Goal: Task Accomplishment & Management: Use online tool/utility

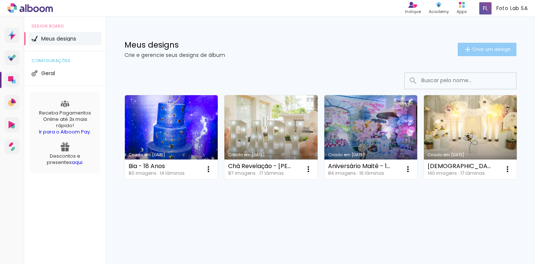
click at [490, 47] on span "Criar um design" at bounding box center [492, 49] width 39 height 5
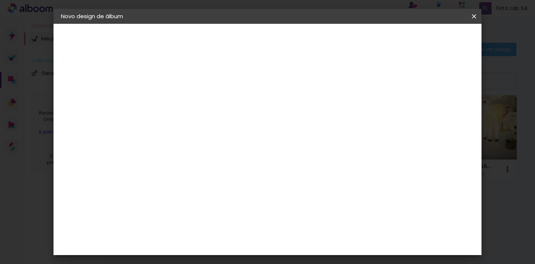
click at [183, 100] on input at bounding box center [183, 100] width 0 height 12
type input "Aniversário [PERSON_NAME] - 12 Anos"
type paper-input "Aniversário [PERSON_NAME] - 12 Anos"
click at [0, 0] on slot "Avançar" at bounding box center [0, 0] width 0 height 0
click at [0, 0] on slot "Tamanho Livre" at bounding box center [0, 0] width 0 height 0
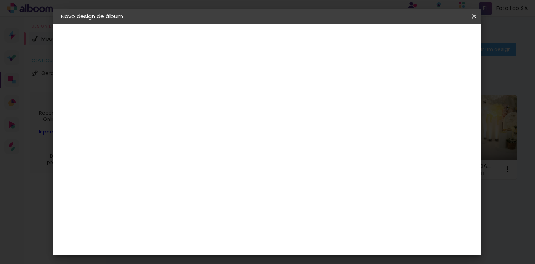
click at [0, 0] on slot "Avançar" at bounding box center [0, 0] width 0 height 0
click at [166, 134] on input "30" at bounding box center [158, 133] width 19 height 11
type input "20"
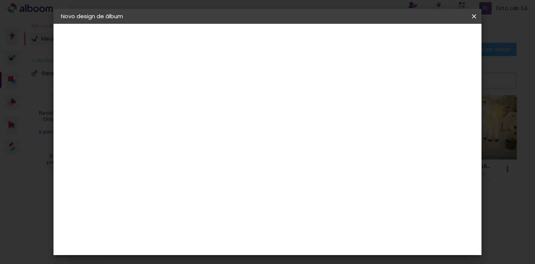
type paper-input "20"
click at [318, 241] on input "60" at bounding box center [311, 240] width 19 height 11
type input "40"
type paper-input "40"
type input "4"
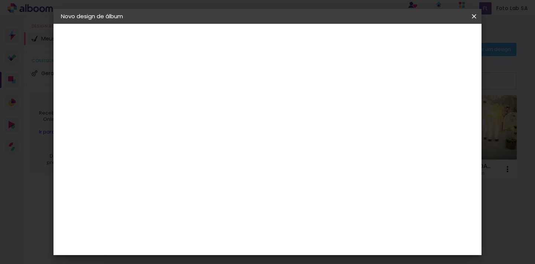
type paper-input "4"
click at [444, 114] on input "4" at bounding box center [441, 112] width 13 height 11
type input "3"
type paper-input "3"
click at [444, 114] on input "3" at bounding box center [441, 112] width 13 height 11
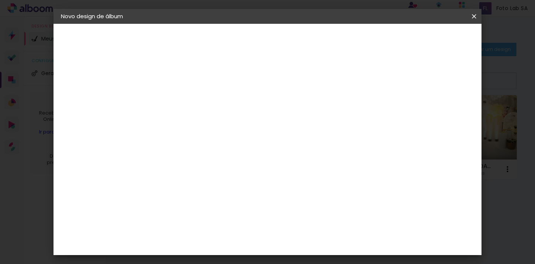
type input "2"
type paper-input "2"
click at [444, 114] on input "2" at bounding box center [442, 112] width 13 height 11
type input "1"
type paper-input "1"
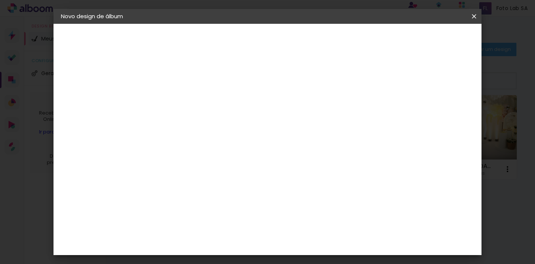
click at [444, 114] on input "1" at bounding box center [443, 112] width 13 height 11
type input "2"
type paper-input "2"
click at [448, 109] on input "2" at bounding box center [443, 112] width 13 height 11
click at [434, 37] on span "Iniciar design" at bounding box center [417, 39] width 34 height 5
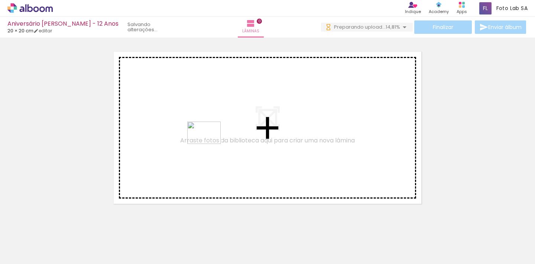
drag, startPoint x: 236, startPoint y: 244, endPoint x: 210, endPoint y: 144, distance: 103.1
click at [210, 144] on quentale-workspace at bounding box center [267, 132] width 535 height 264
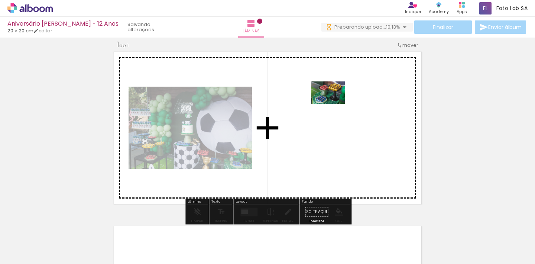
drag, startPoint x: 86, startPoint y: 238, endPoint x: 138, endPoint y: 220, distance: 54.6
click at [334, 103] on quentale-workspace at bounding box center [267, 132] width 535 height 264
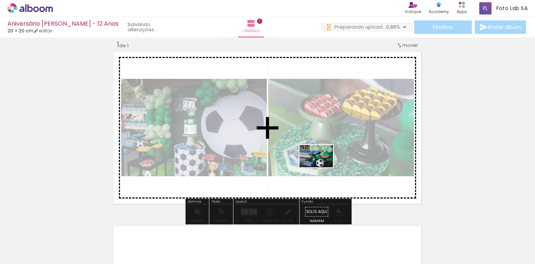
drag, startPoint x: 169, startPoint y: 242, endPoint x: 322, endPoint y: 167, distance: 170.5
click at [322, 167] on quentale-workspace at bounding box center [267, 132] width 535 height 264
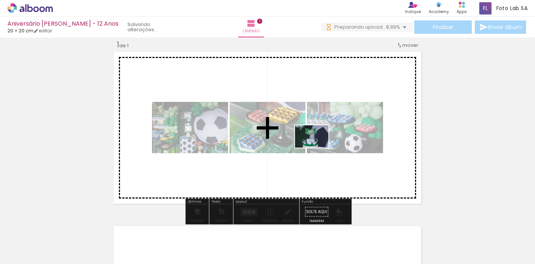
drag, startPoint x: 330, startPoint y: 241, endPoint x: 318, endPoint y: 148, distance: 94.6
click at [318, 148] on quentale-workspace at bounding box center [267, 132] width 535 height 264
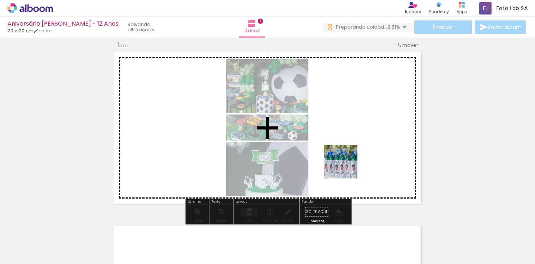
drag, startPoint x: 253, startPoint y: 252, endPoint x: 351, endPoint y: 160, distance: 134.7
click at [351, 160] on quentale-workspace at bounding box center [267, 132] width 535 height 264
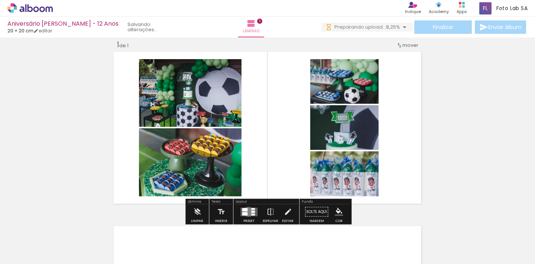
click at [247, 212] on quentale-layouter at bounding box center [249, 211] width 17 height 9
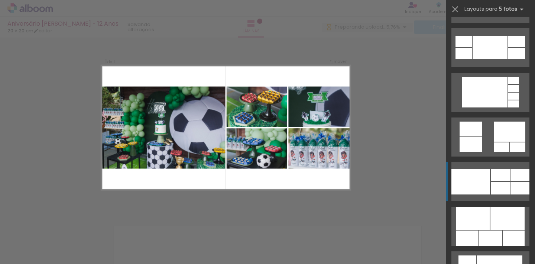
click at [489, 181] on div at bounding box center [471, 182] width 39 height 26
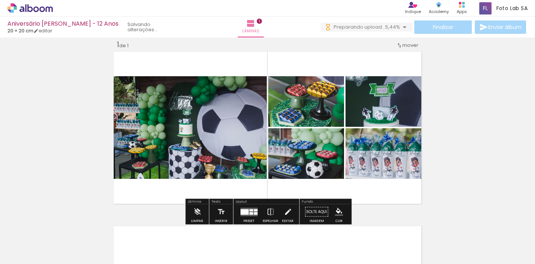
click at [181, 127] on quentale-photo at bounding box center [189, 127] width 155 height 103
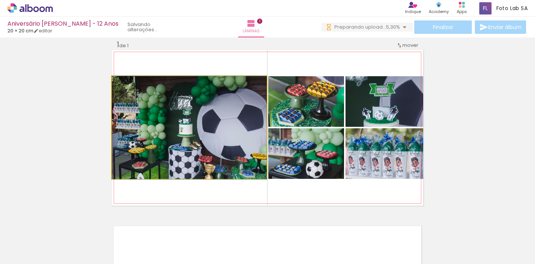
click at [209, 117] on quentale-photo at bounding box center [189, 127] width 155 height 103
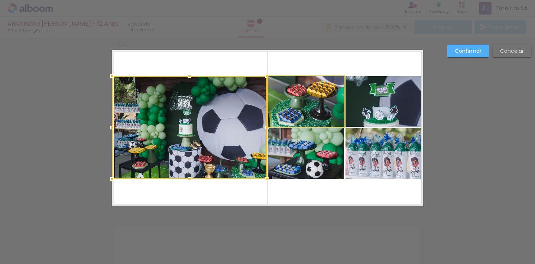
click at [309, 97] on quentale-photo at bounding box center [306, 101] width 76 height 51
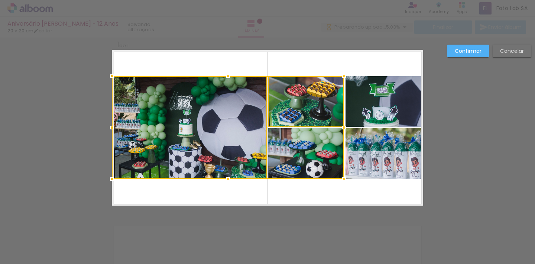
click at [372, 106] on quentale-photo at bounding box center [385, 101] width 78 height 51
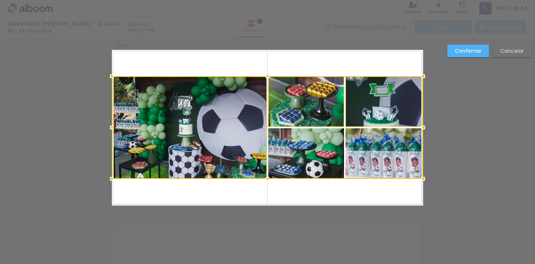
click at [386, 174] on div at bounding box center [268, 127] width 312 height 103
click at [321, 166] on div at bounding box center [268, 127] width 312 height 103
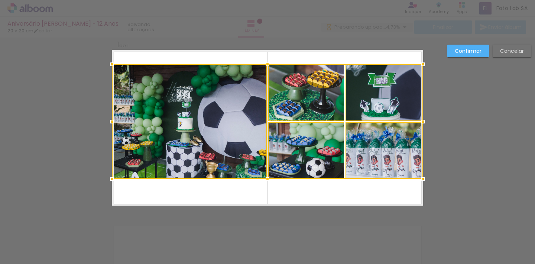
drag, startPoint x: 268, startPoint y: 78, endPoint x: 268, endPoint y: 66, distance: 11.9
click at [268, 66] on div at bounding box center [267, 64] width 15 height 15
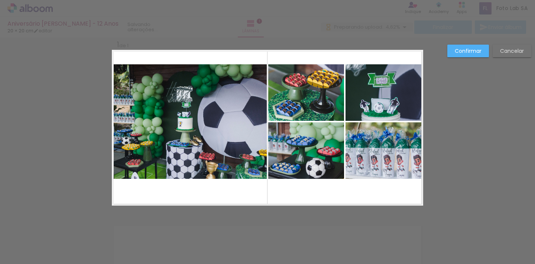
click at [238, 132] on quentale-photo at bounding box center [189, 121] width 155 height 115
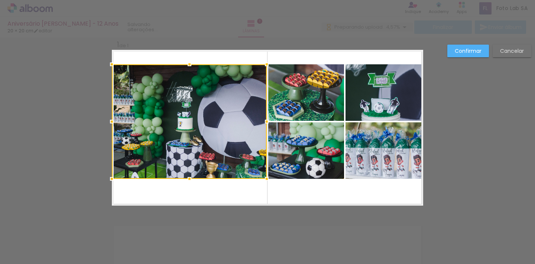
click at [284, 108] on quentale-photo at bounding box center [306, 92] width 76 height 57
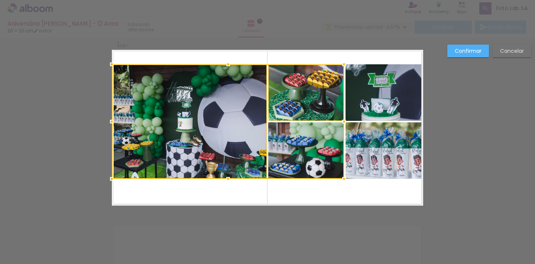
click at [298, 141] on div at bounding box center [228, 121] width 232 height 115
click at [351, 146] on quentale-photo at bounding box center [385, 150] width 78 height 57
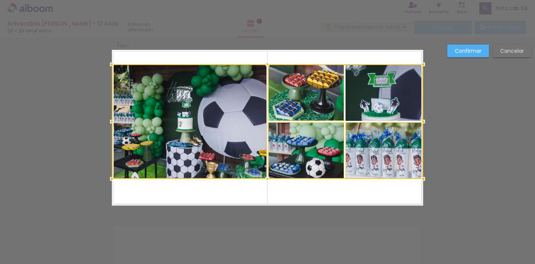
click at [365, 95] on div at bounding box center [268, 121] width 312 height 115
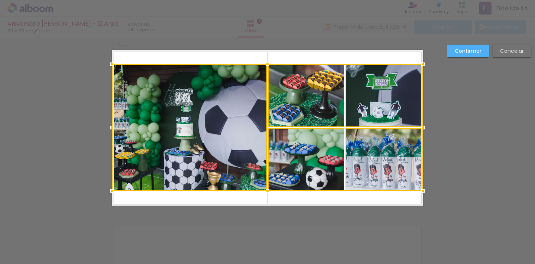
drag, startPoint x: 268, startPoint y: 178, endPoint x: 271, endPoint y: 190, distance: 12.2
click at [271, 190] on div at bounding box center [267, 190] width 15 height 15
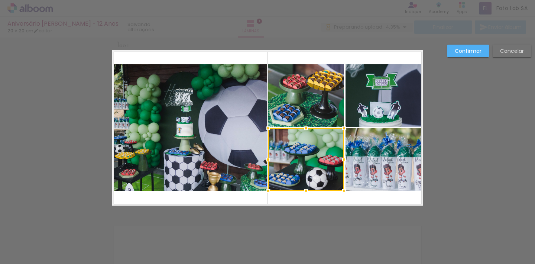
click at [234, 126] on quentale-photo at bounding box center [189, 127] width 155 height 126
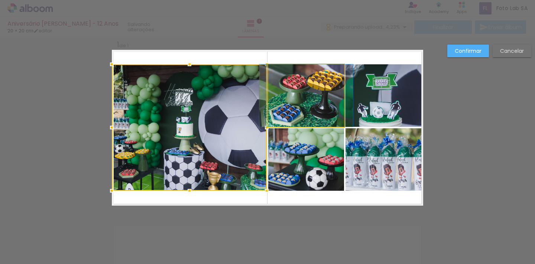
click at [316, 81] on quentale-photo at bounding box center [306, 95] width 76 height 62
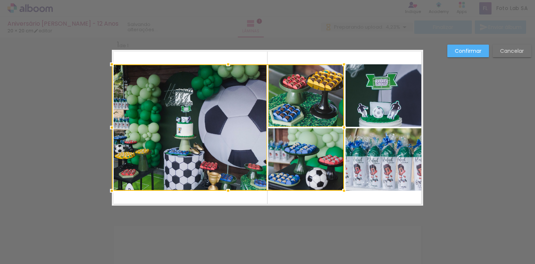
click at [378, 93] on quentale-photo at bounding box center [385, 95] width 78 height 62
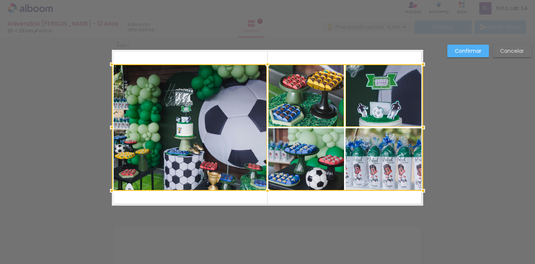
click at [382, 138] on div at bounding box center [268, 127] width 312 height 126
click at [326, 147] on div at bounding box center [268, 127] width 312 height 126
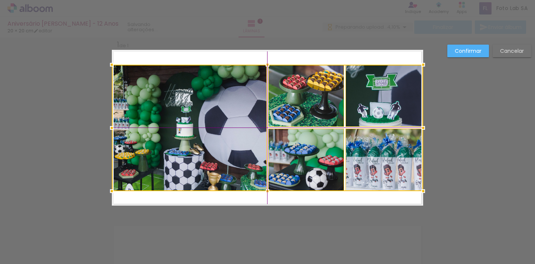
drag, startPoint x: 251, startPoint y: 129, endPoint x: 258, endPoint y: 120, distance: 11.5
click at [258, 120] on div at bounding box center [268, 128] width 312 height 126
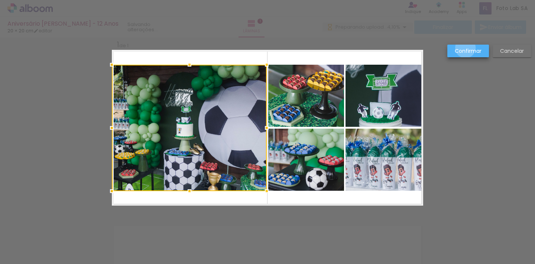
click at [0, 0] on slot "Confirmar" at bounding box center [0, 0] width 0 height 0
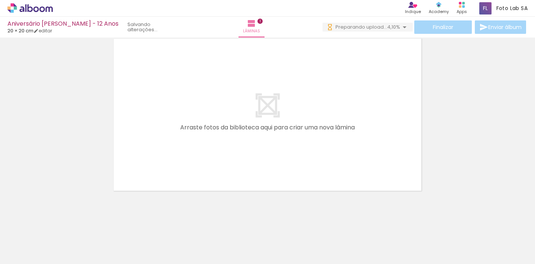
scroll to position [0, 332]
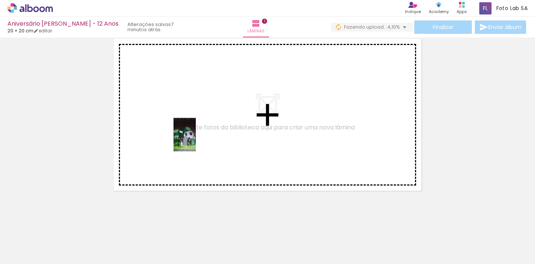
drag, startPoint x: 195, startPoint y: 243, endPoint x: 196, endPoint y: 142, distance: 100.4
click at [196, 142] on quentale-workspace at bounding box center [267, 132] width 535 height 264
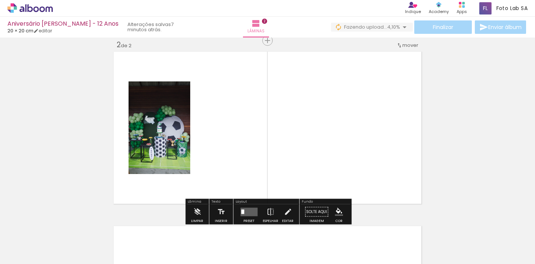
scroll to position [0, 406]
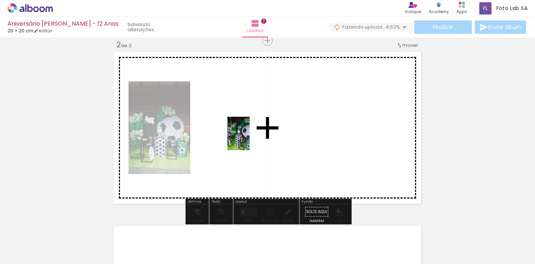
drag, startPoint x: 249, startPoint y: 243, endPoint x: 250, endPoint y: 140, distance: 102.6
click at [250, 140] on quentale-workspace at bounding box center [267, 132] width 535 height 264
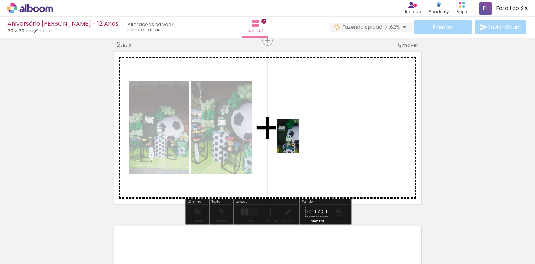
drag, startPoint x: 295, startPoint y: 238, endPoint x: 299, endPoint y: 142, distance: 96.4
click at [299, 142] on quentale-workspace at bounding box center [267, 132] width 535 height 264
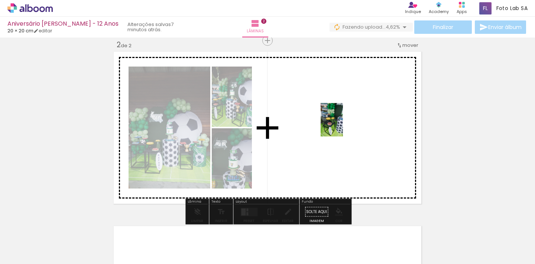
drag, startPoint x: 336, startPoint y: 242, endPoint x: 343, endPoint y: 126, distance: 117.0
click at [343, 126] on quentale-workspace at bounding box center [267, 132] width 535 height 264
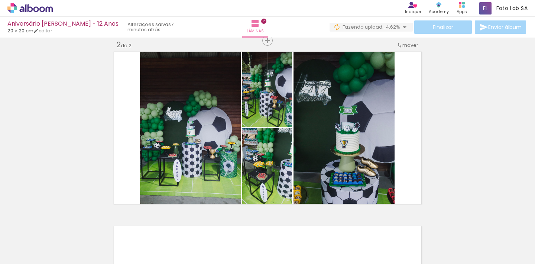
scroll to position [0, 0]
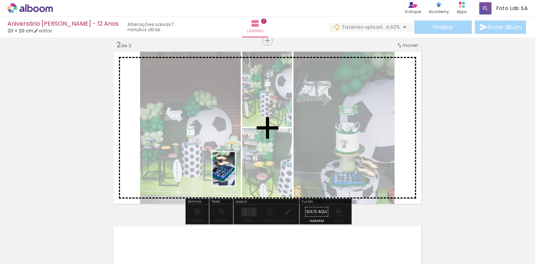
drag, startPoint x: 123, startPoint y: 240, endPoint x: 235, endPoint y: 174, distance: 130.7
click at [235, 174] on quentale-workspace at bounding box center [267, 132] width 535 height 264
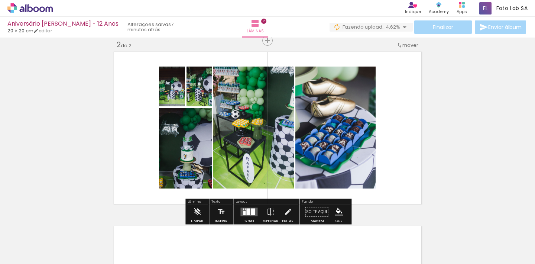
click at [248, 211] on div at bounding box center [249, 211] width 4 height 7
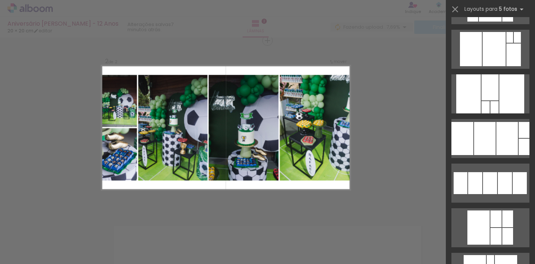
scroll to position [219, 0]
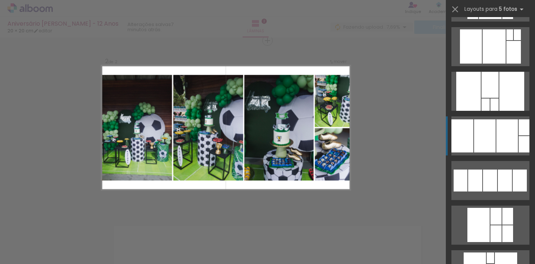
click at [494, 64] on div at bounding box center [494, 46] width 23 height 34
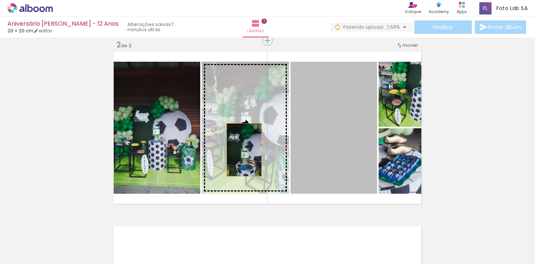
drag, startPoint x: 326, startPoint y: 154, endPoint x: 244, endPoint y: 150, distance: 81.5
click at [0, 0] on slot at bounding box center [0, 0] width 0 height 0
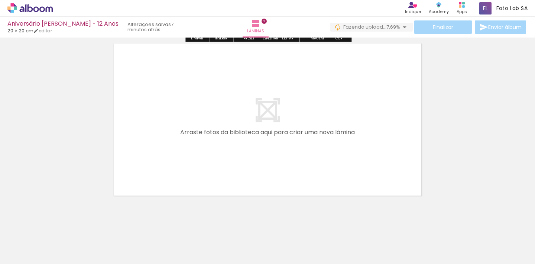
scroll to position [359, 0]
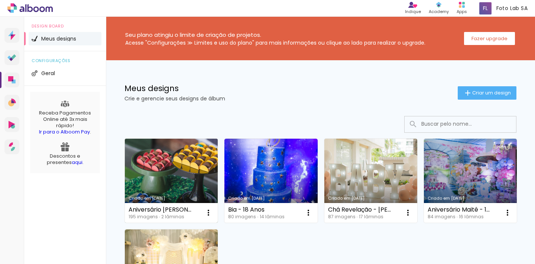
click at [174, 177] on link "Criado em [DATE]" at bounding box center [171, 181] width 93 height 84
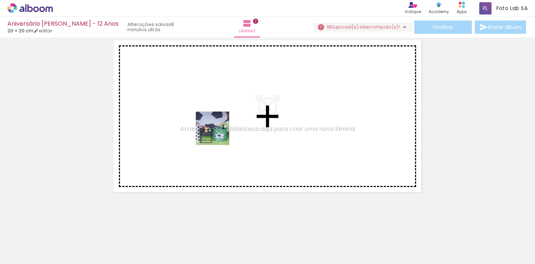
drag, startPoint x: 158, startPoint y: 239, endPoint x: 218, endPoint y: 136, distance: 119.6
click at [218, 136] on quentale-workspace at bounding box center [267, 132] width 535 height 264
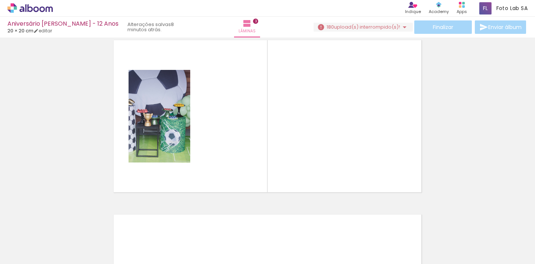
scroll to position [358, 0]
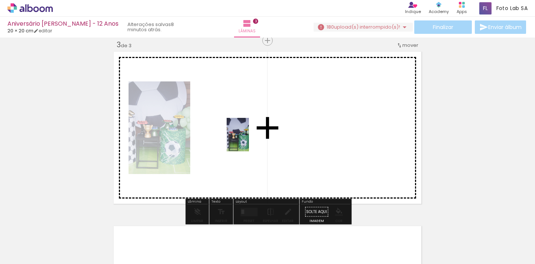
drag, startPoint x: 198, startPoint y: 247, endPoint x: 249, endPoint y: 136, distance: 122.0
click at [249, 136] on quentale-workspace at bounding box center [267, 132] width 535 height 264
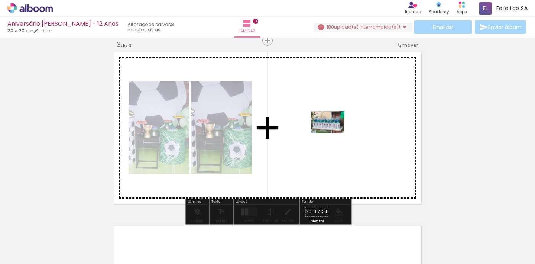
drag, startPoint x: 244, startPoint y: 241, endPoint x: 334, endPoint y: 133, distance: 140.5
click at [334, 133] on quentale-workspace at bounding box center [267, 132] width 535 height 264
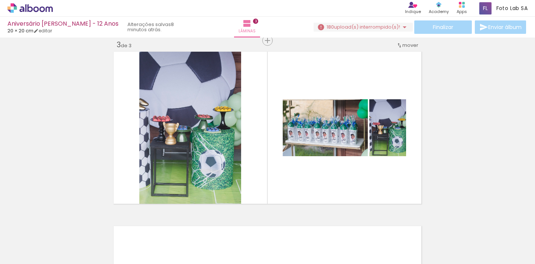
scroll to position [0, 276]
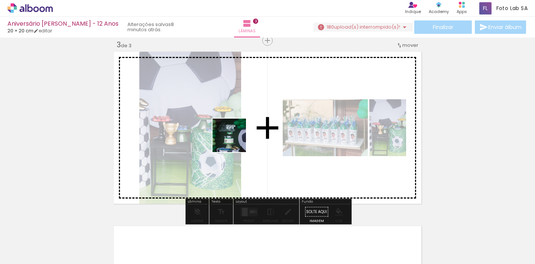
drag, startPoint x: 134, startPoint y: 242, endPoint x: 235, endPoint y: 149, distance: 136.8
click at [235, 149] on quentale-workspace at bounding box center [267, 132] width 535 height 264
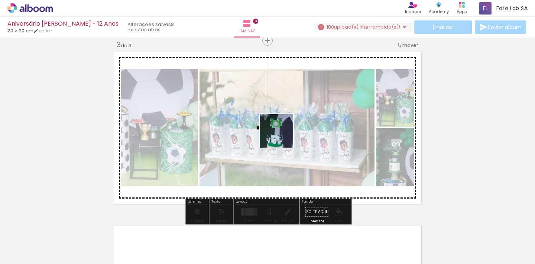
drag, startPoint x: 244, startPoint y: 200, endPoint x: 299, endPoint y: 213, distance: 56.5
click at [282, 139] on quentale-workspace at bounding box center [267, 132] width 535 height 264
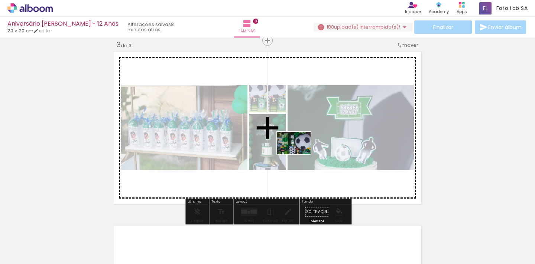
drag, startPoint x: 302, startPoint y: 237, endPoint x: 300, endPoint y: 154, distance: 82.6
click at [300, 154] on quentale-workspace at bounding box center [267, 132] width 535 height 264
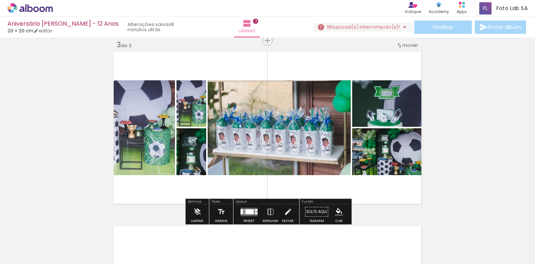
scroll to position [0, 417]
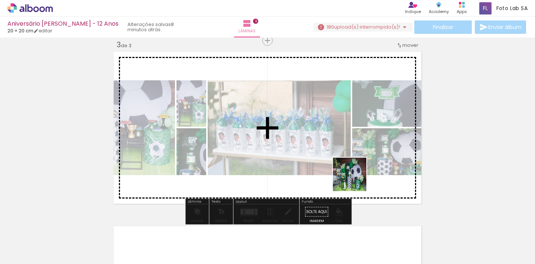
drag, startPoint x: 371, startPoint y: 242, endPoint x: 349, endPoint y: 163, distance: 82.9
click at [349, 163] on quentale-workspace at bounding box center [267, 132] width 535 height 264
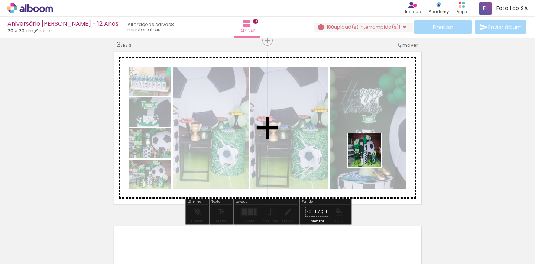
drag, startPoint x: 408, startPoint y: 243, endPoint x: 367, endPoint y: 151, distance: 100.5
click at [367, 151] on quentale-workspace at bounding box center [267, 132] width 535 height 264
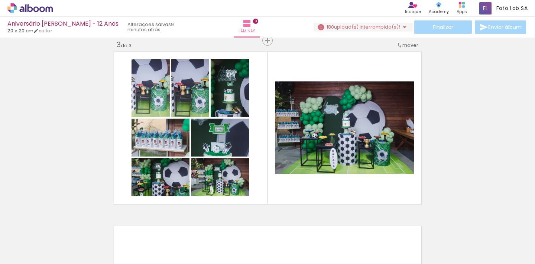
scroll to position [0, 0]
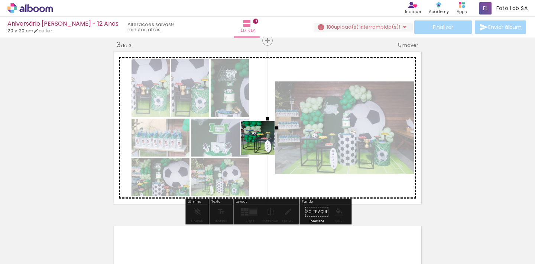
drag, startPoint x: 209, startPoint y: 245, endPoint x: 288, endPoint y: 118, distance: 149.3
click at [289, 108] on quentale-workspace at bounding box center [267, 132] width 535 height 264
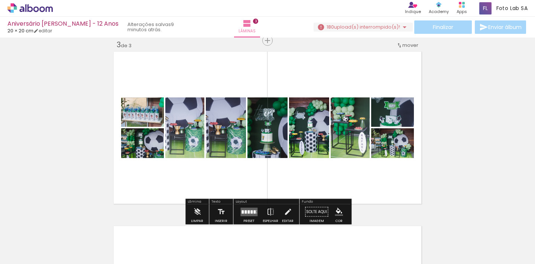
click at [242, 213] on div at bounding box center [243, 211] width 2 height 3
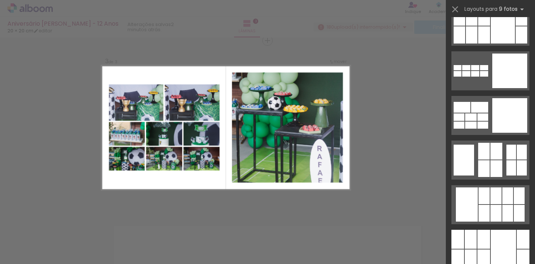
scroll to position [1135, 0]
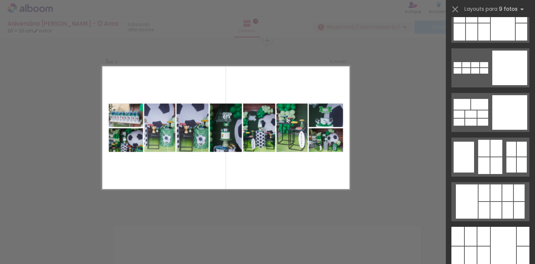
click at [397, 117] on div "Confirmar Cancelar" at bounding box center [267, 36] width 535 height 715
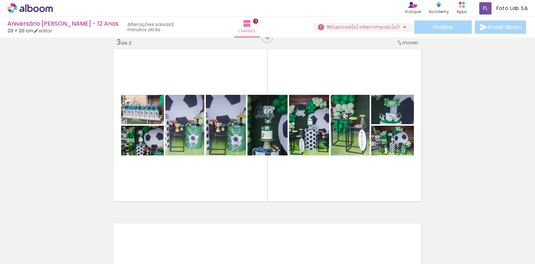
scroll to position [361, 0]
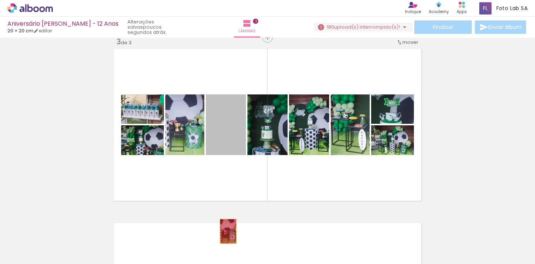
drag, startPoint x: 226, startPoint y: 132, endPoint x: 228, endPoint y: 232, distance: 100.1
click at [228, 232] on quentale-workspace at bounding box center [267, 132] width 535 height 264
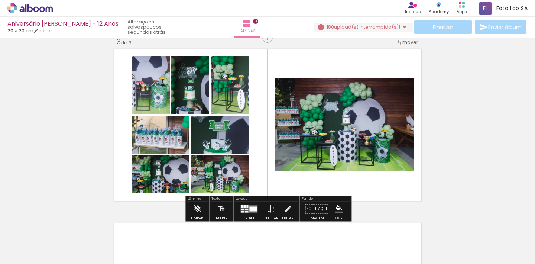
click at [223, 178] on quentale-photo at bounding box center [220, 174] width 58 height 38
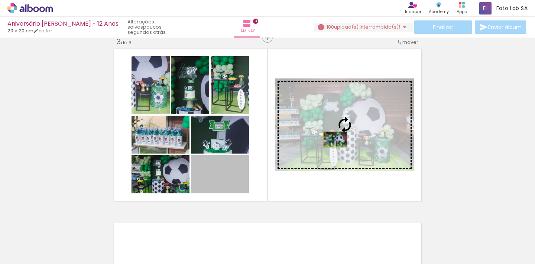
drag, startPoint x: 231, startPoint y: 182, endPoint x: 337, endPoint y: 139, distance: 114.1
click at [0, 0] on slot at bounding box center [0, 0] width 0 height 0
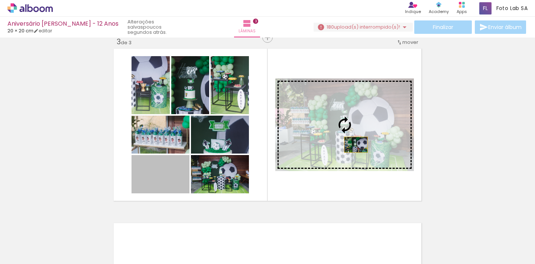
drag, startPoint x: 174, startPoint y: 180, endPoint x: 354, endPoint y: 144, distance: 183.8
click at [0, 0] on slot at bounding box center [0, 0] width 0 height 0
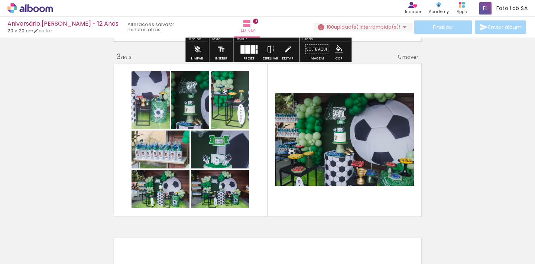
scroll to position [349, 0]
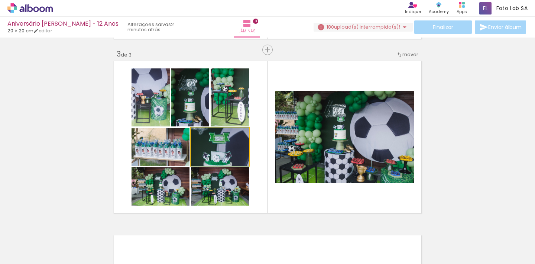
click at [237, 152] on quentale-photo at bounding box center [220, 147] width 58 height 38
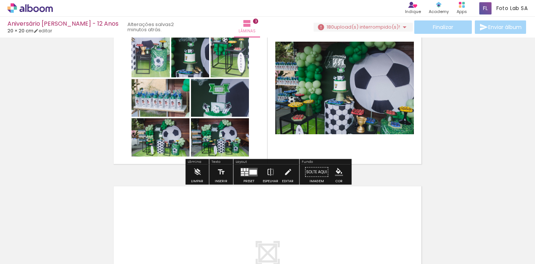
scroll to position [407, 0]
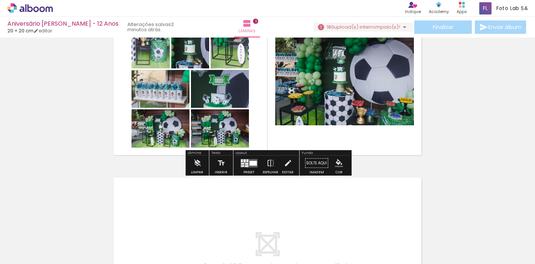
click at [245, 166] on div at bounding box center [246, 165] width 3 height 1
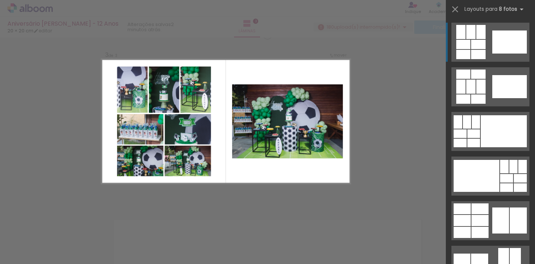
scroll to position [358, 0]
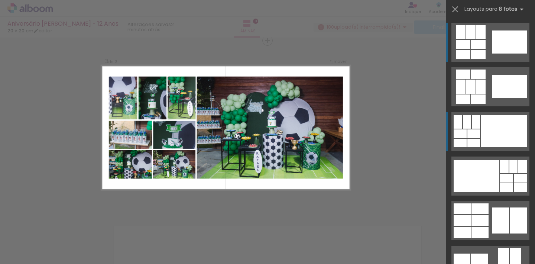
click at [494, 132] on div at bounding box center [504, 131] width 46 height 32
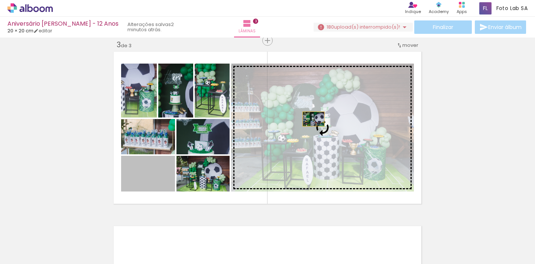
drag, startPoint x: 161, startPoint y: 181, endPoint x: 319, endPoint y: 128, distance: 166.4
click at [0, 0] on slot at bounding box center [0, 0] width 0 height 0
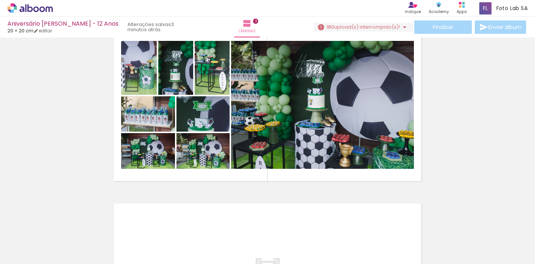
scroll to position [381, 0]
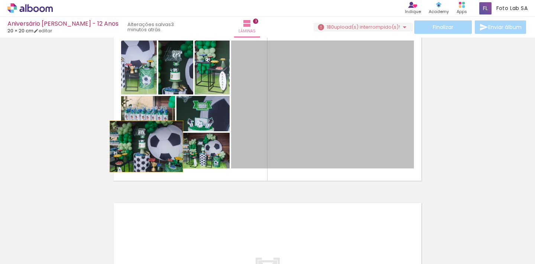
drag, startPoint x: 332, startPoint y: 126, endPoint x: 147, endPoint y: 147, distance: 187.1
click at [0, 0] on slot at bounding box center [0, 0] width 0 height 0
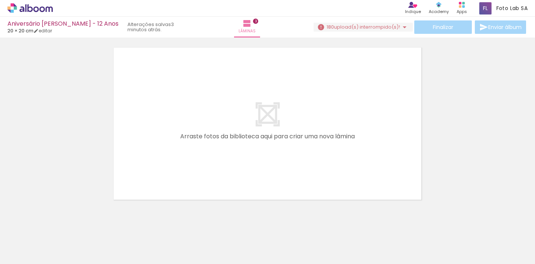
scroll to position [0, 689]
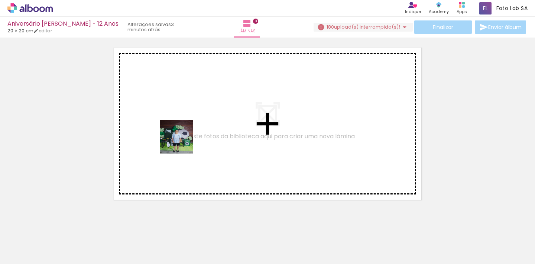
drag, startPoint x: 178, startPoint y: 237, endPoint x: 225, endPoint y: 241, distance: 46.7
click at [181, 141] on quentale-workspace at bounding box center [267, 132] width 535 height 264
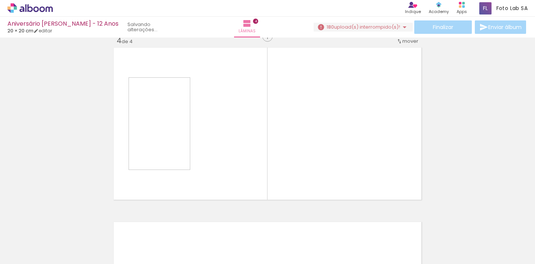
scroll to position [532, 0]
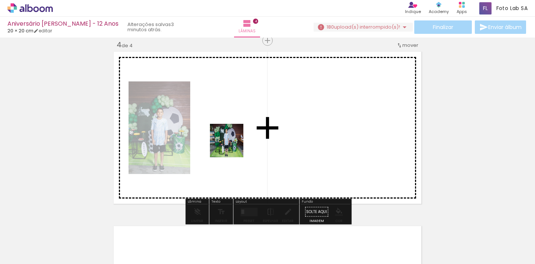
drag, startPoint x: 223, startPoint y: 242, endPoint x: 232, endPoint y: 147, distance: 95.6
click at [232, 147] on quentale-workspace at bounding box center [267, 132] width 535 height 264
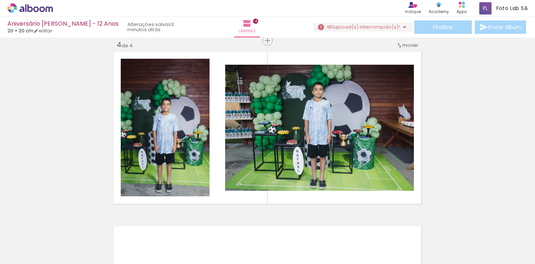
scroll to position [0, 882]
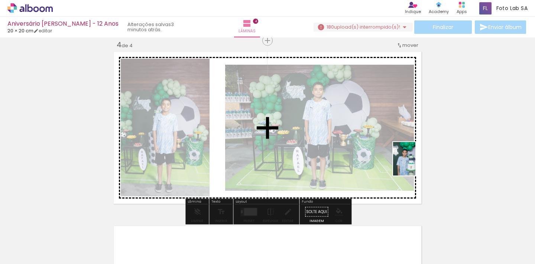
drag, startPoint x: 531, startPoint y: 250, endPoint x: 415, endPoint y: 164, distance: 143.5
click at [415, 164] on quentale-workspace at bounding box center [267, 132] width 535 height 264
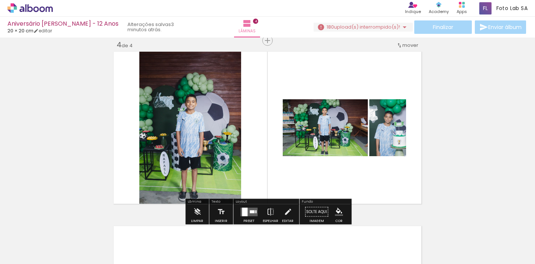
click at [250, 212] on div at bounding box center [252, 211] width 5 height 3
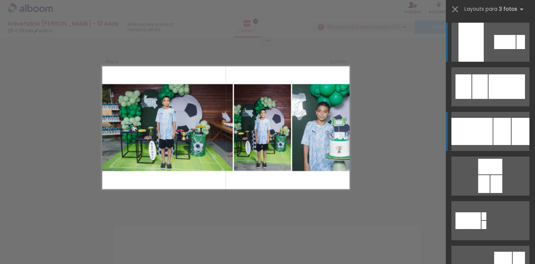
click at [482, 135] on div at bounding box center [472, 131] width 41 height 27
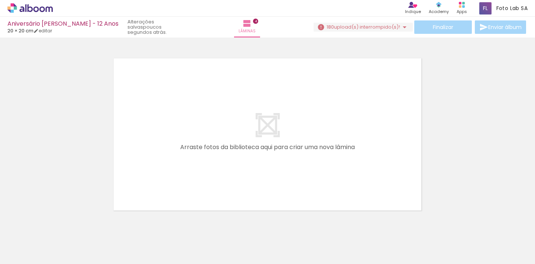
scroll to position [0, 677]
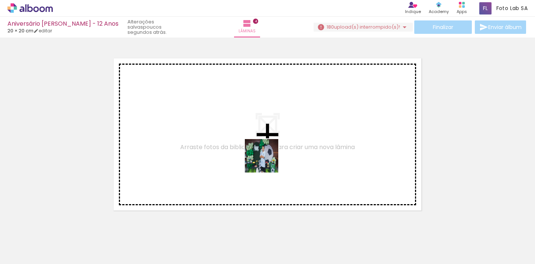
drag, startPoint x: 318, startPoint y: 244, endPoint x: 263, endPoint y: 158, distance: 102.6
click at [263, 158] on quentale-workspace at bounding box center [267, 132] width 535 height 264
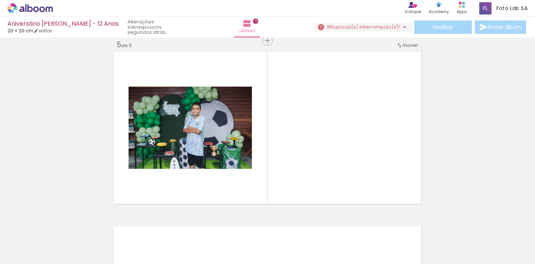
scroll to position [0, 863]
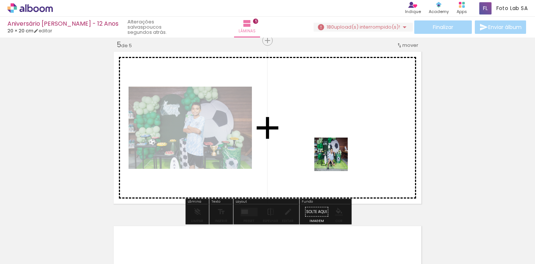
drag, startPoint x: 300, startPoint y: 244, endPoint x: 338, endPoint y: 154, distance: 98.1
click at [338, 154] on quentale-workspace at bounding box center [267, 132] width 535 height 264
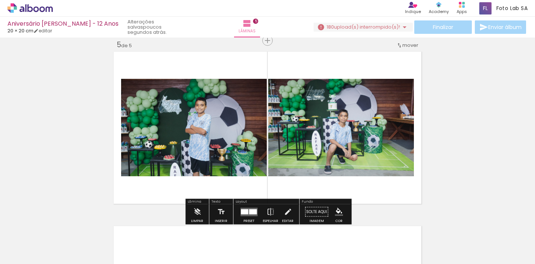
click at [249, 213] on div at bounding box center [253, 211] width 8 height 5
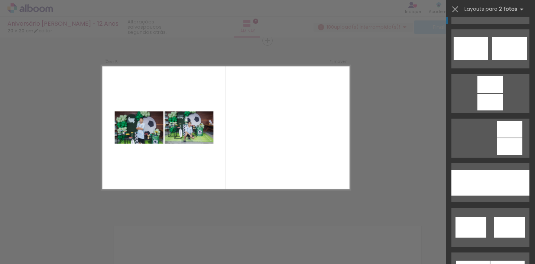
scroll to position [320, 0]
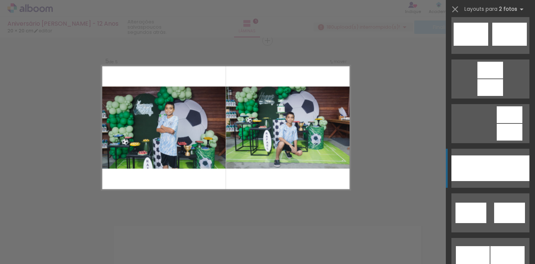
click at [485, 158] on div at bounding box center [471, 168] width 39 height 26
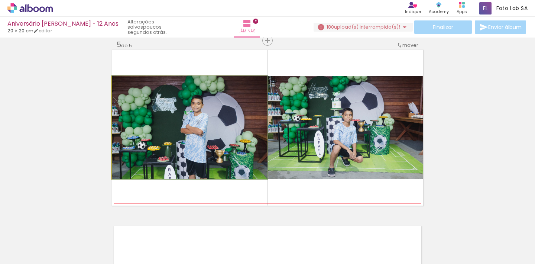
click at [248, 120] on quentale-photo at bounding box center [190, 127] width 156 height 103
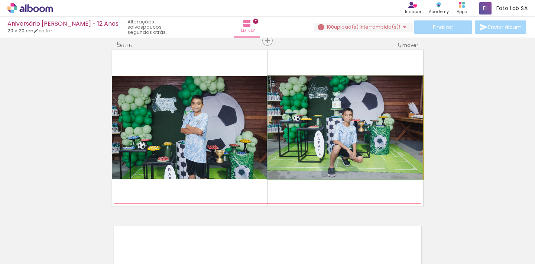
click at [323, 122] on quentale-photo at bounding box center [346, 127] width 156 height 103
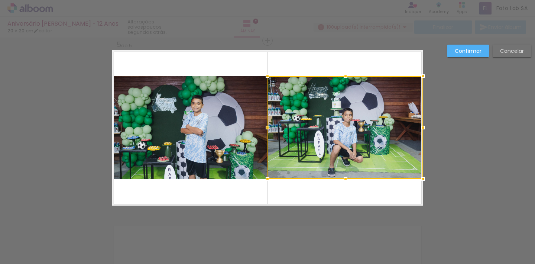
click at [217, 120] on quentale-photo at bounding box center [190, 127] width 156 height 103
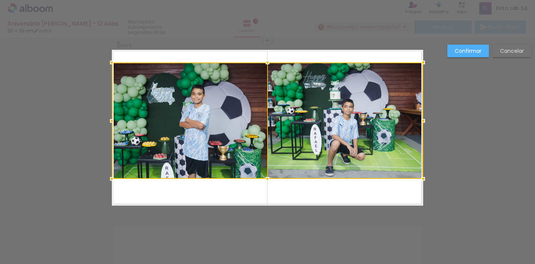
drag, startPoint x: 267, startPoint y: 77, endPoint x: 267, endPoint y: 63, distance: 13.8
click at [267, 63] on div at bounding box center [267, 62] width 15 height 15
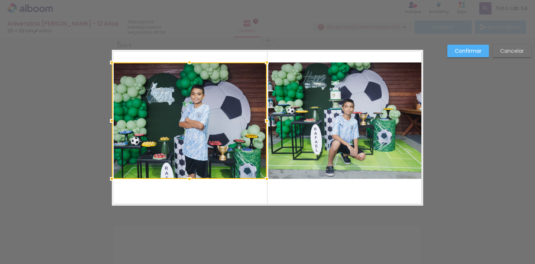
click at [239, 145] on div at bounding box center [189, 120] width 155 height 116
click at [318, 135] on quentale-photo at bounding box center [345, 120] width 155 height 116
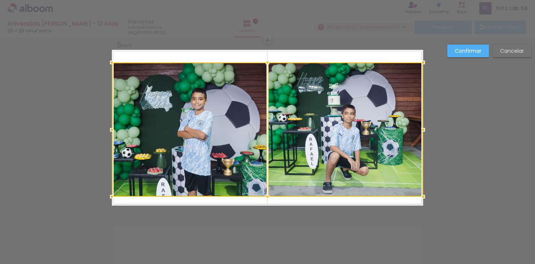
drag, startPoint x: 269, startPoint y: 179, endPoint x: 269, endPoint y: 197, distance: 17.8
click at [269, 197] on div at bounding box center [267, 196] width 15 height 15
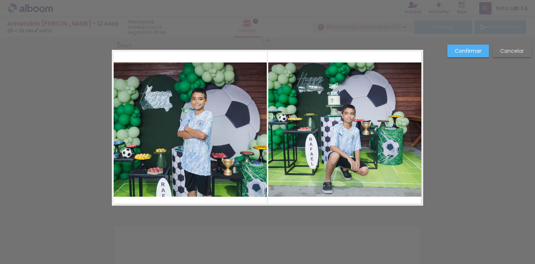
click at [300, 154] on quentale-photo at bounding box center [345, 129] width 155 height 134
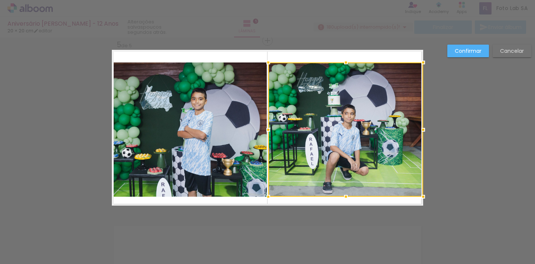
click at [216, 150] on quentale-photo at bounding box center [189, 129] width 155 height 134
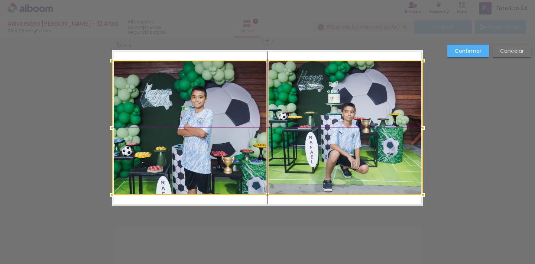
click at [291, 130] on div at bounding box center [268, 128] width 312 height 134
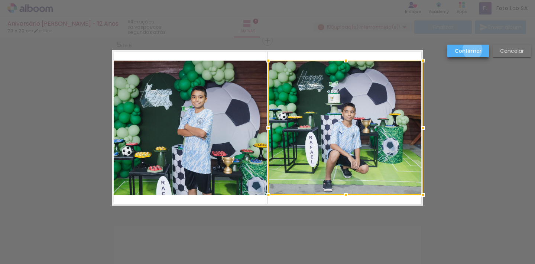
click at [0, 0] on slot "Confirmar" at bounding box center [0, 0] width 0 height 0
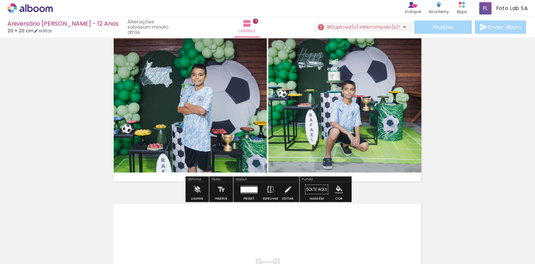
scroll to position [728, 0]
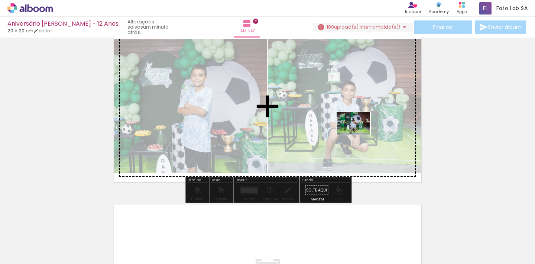
drag, startPoint x: 264, startPoint y: 244, endPoint x: 359, endPoint y: 135, distance: 145.0
click at [359, 135] on quentale-workspace at bounding box center [267, 132] width 535 height 264
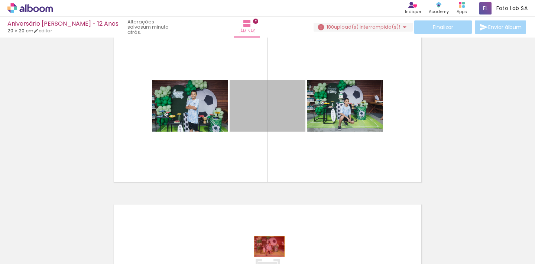
drag, startPoint x: 272, startPoint y: 106, endPoint x: 270, endPoint y: 245, distance: 139.8
click at [270, 246] on quentale-workspace at bounding box center [267, 132] width 535 height 264
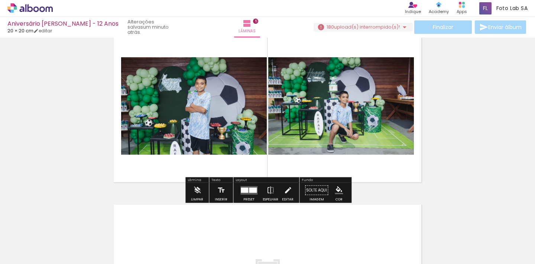
click at [319, 108] on quentale-photo at bounding box center [341, 105] width 146 height 97
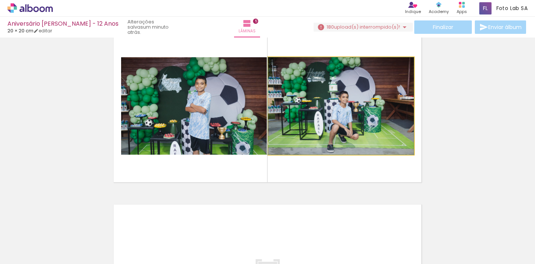
click at [319, 108] on quentale-photo at bounding box center [341, 105] width 146 height 97
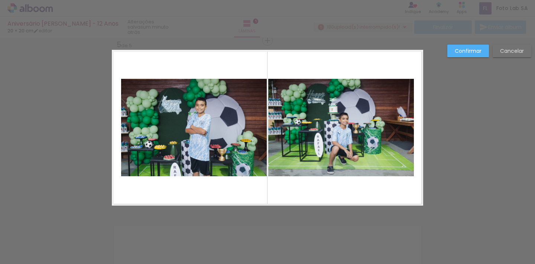
scroll to position [707, 0]
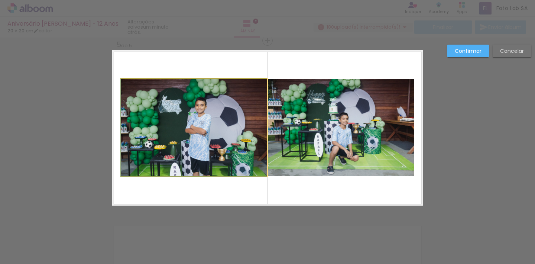
click at [216, 131] on quentale-photo at bounding box center [194, 127] width 146 height 97
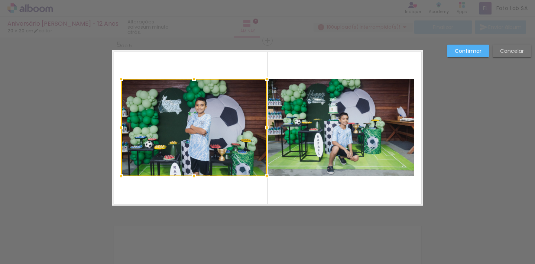
click at [325, 126] on quentale-photo at bounding box center [341, 127] width 146 height 97
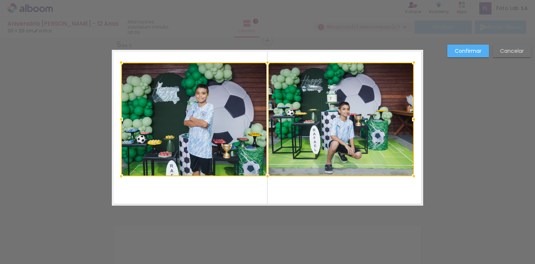
drag, startPoint x: 270, startPoint y: 80, endPoint x: 270, endPoint y: 64, distance: 16.0
click at [270, 64] on div at bounding box center [267, 62] width 15 height 15
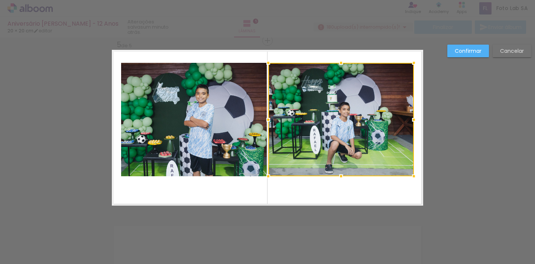
click at [0, 0] on slot "Cancelar" at bounding box center [0, 0] width 0 height 0
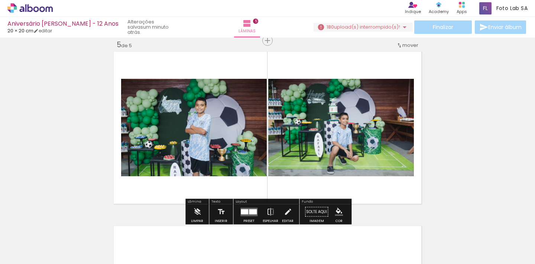
click at [332, 147] on quentale-photo at bounding box center [341, 127] width 146 height 97
click at [251, 211] on div at bounding box center [253, 211] width 8 height 5
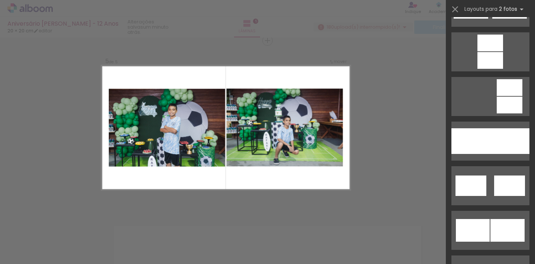
scroll to position [349, 0]
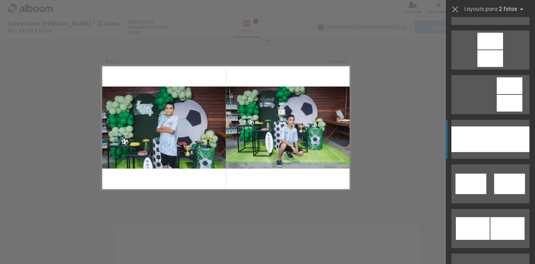
click at [498, 126] on quentale-layouter at bounding box center [491, 139] width 78 height 39
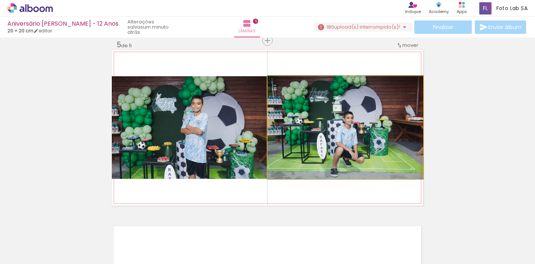
click at [330, 137] on quentale-photo at bounding box center [346, 127] width 156 height 103
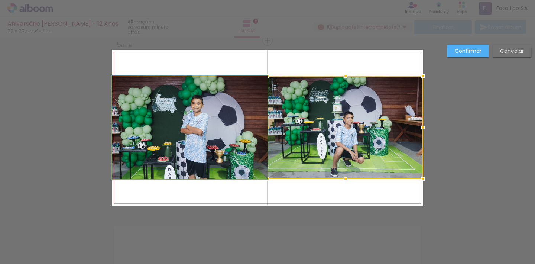
click at [161, 116] on quentale-photo at bounding box center [190, 127] width 156 height 103
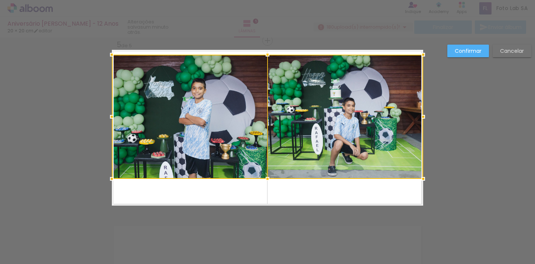
drag, startPoint x: 267, startPoint y: 75, endPoint x: 268, endPoint y: 54, distance: 21.6
click at [268, 54] on div at bounding box center [267, 54] width 15 height 15
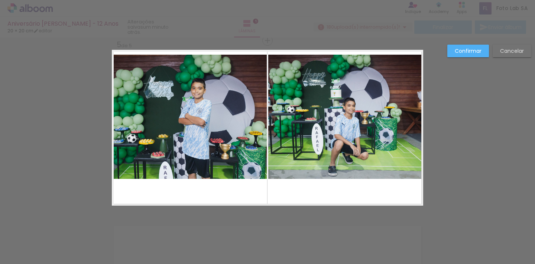
click at [296, 125] on quentale-photo at bounding box center [345, 117] width 155 height 124
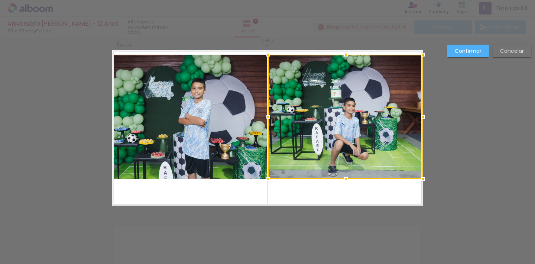
click at [252, 126] on quentale-photo at bounding box center [189, 117] width 155 height 124
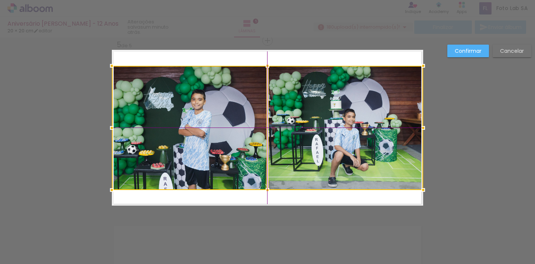
drag, startPoint x: 297, startPoint y: 119, endPoint x: 296, endPoint y: 128, distance: 9.7
click at [296, 128] on div at bounding box center [268, 128] width 312 height 124
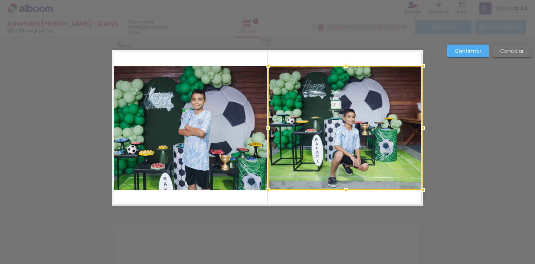
click at [300, 119] on div at bounding box center [345, 128] width 155 height 124
click at [223, 117] on quentale-photo at bounding box center [189, 128] width 155 height 124
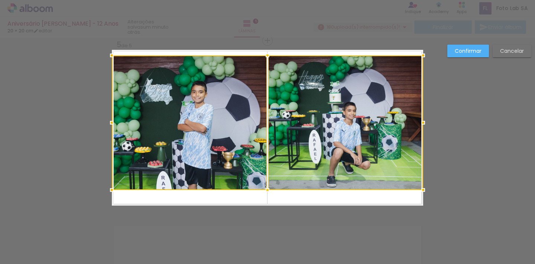
drag, startPoint x: 269, startPoint y: 66, endPoint x: 270, endPoint y: 58, distance: 8.2
click at [270, 58] on div at bounding box center [267, 55] width 15 height 15
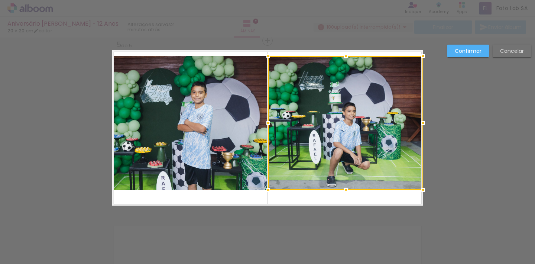
click at [234, 163] on quentale-photo at bounding box center [189, 123] width 155 height 134
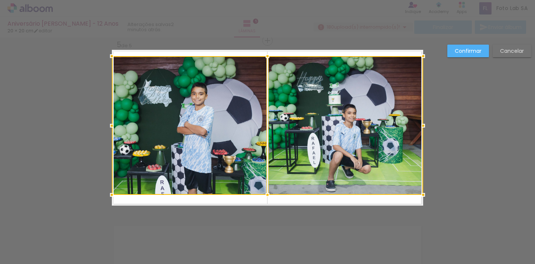
drag, startPoint x: 268, startPoint y: 190, endPoint x: 268, endPoint y: 194, distance: 4.5
click at [268, 194] on div at bounding box center [267, 194] width 15 height 15
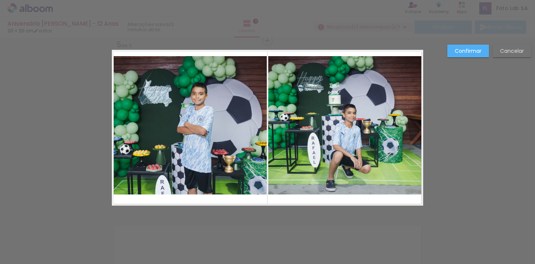
click at [239, 158] on quentale-photo at bounding box center [189, 125] width 155 height 138
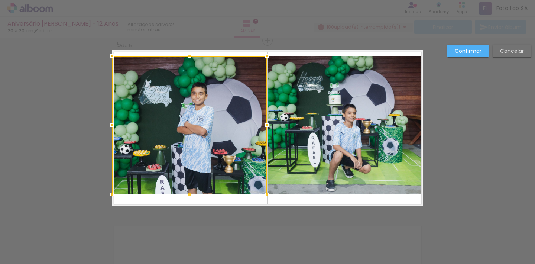
click at [311, 131] on quentale-photo at bounding box center [345, 125] width 155 height 138
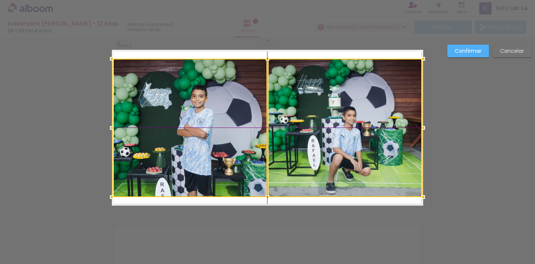
click at [311, 132] on div at bounding box center [268, 128] width 312 height 138
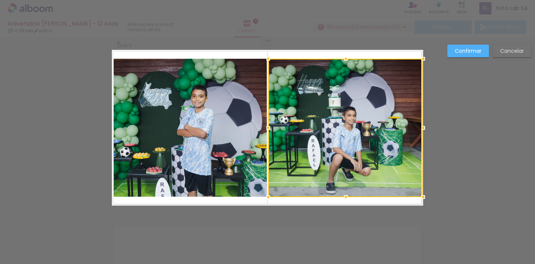
click at [0, 0] on slot "Confirmar" at bounding box center [0, 0] width 0 height 0
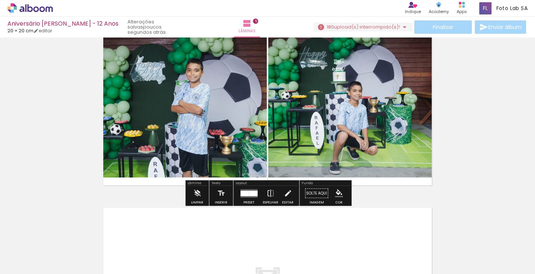
scroll to position [0, 1799]
click at [403, 27] on iron-icon at bounding box center [404, 27] width 9 height 9
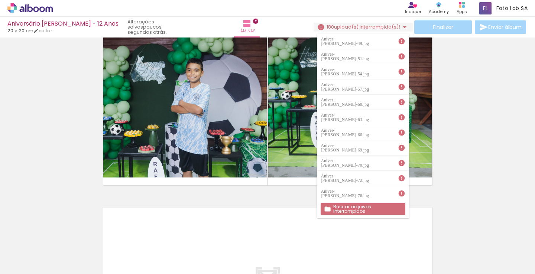
click at [0, 0] on slot "Buscar arquivos interrompidos" at bounding box center [0, 0] width 0 height 0
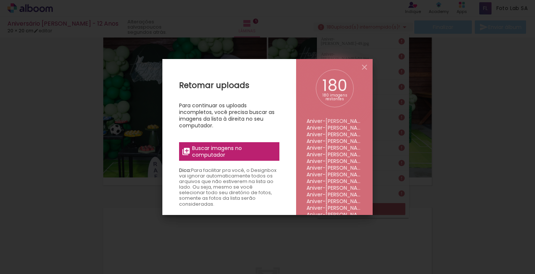
click at [222, 149] on span "Buscar imagens no computador" at bounding box center [233, 151] width 83 height 13
click at [0, 0] on input "file" at bounding box center [0, 0] width 0 height 0
click at [364, 67] on iron-icon at bounding box center [364, 67] width 9 height 9
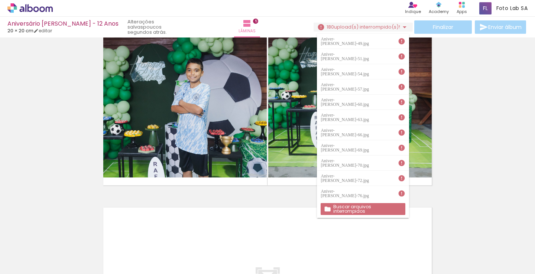
scroll to position [0, 800]
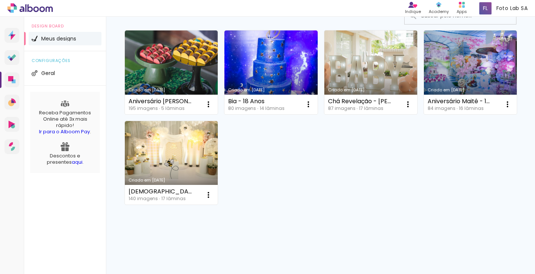
scroll to position [108, 0]
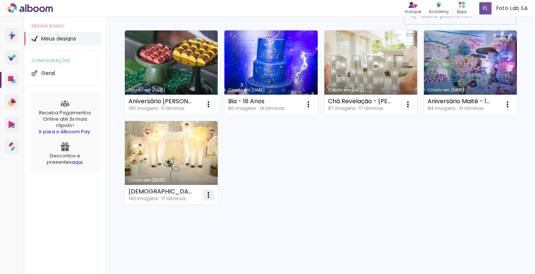
click at [209, 109] on iron-icon at bounding box center [208, 104] width 9 height 9
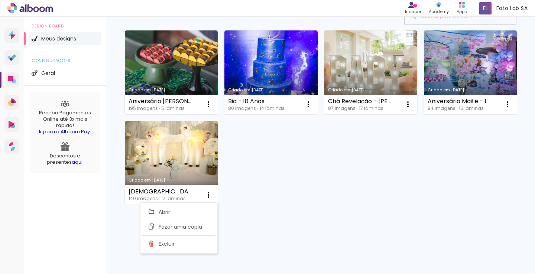
click at [448, 203] on div "Criado em 25/08/25 Aniversário Rafael - 12 Anos 195 imagens ∙ 5 lâminas Abrir F…" at bounding box center [320, 117] width 399 height 181
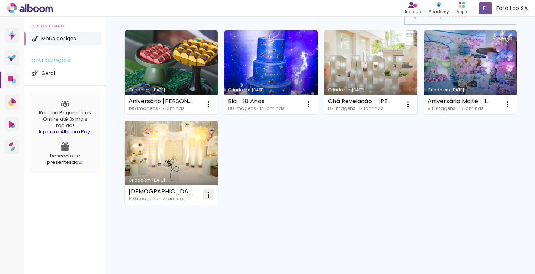
click at [208, 109] on iron-icon at bounding box center [208, 104] width 9 height 9
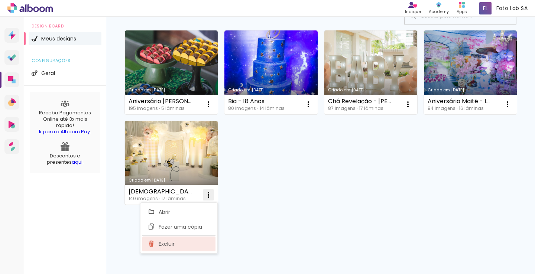
click at [172, 244] on span "Excluir" at bounding box center [167, 244] width 16 height 5
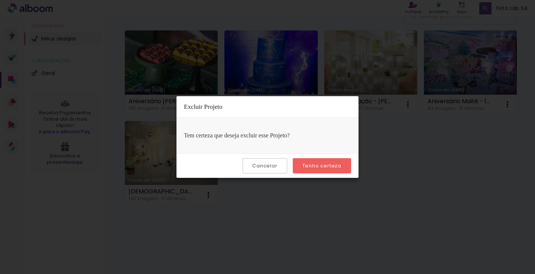
click at [0, 0] on slot "Tenho certeza" at bounding box center [0, 0] width 0 height 0
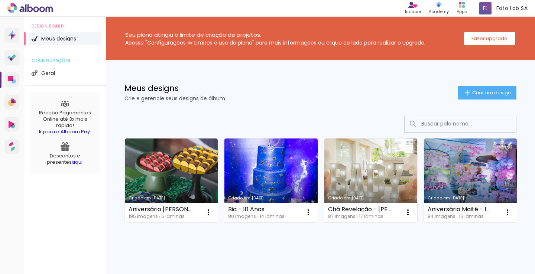
scroll to position [0, 0]
click at [0, 0] on slot "Fazer upgrade" at bounding box center [0, 0] width 0 height 0
